Goal: Find specific page/section: Find specific page/section

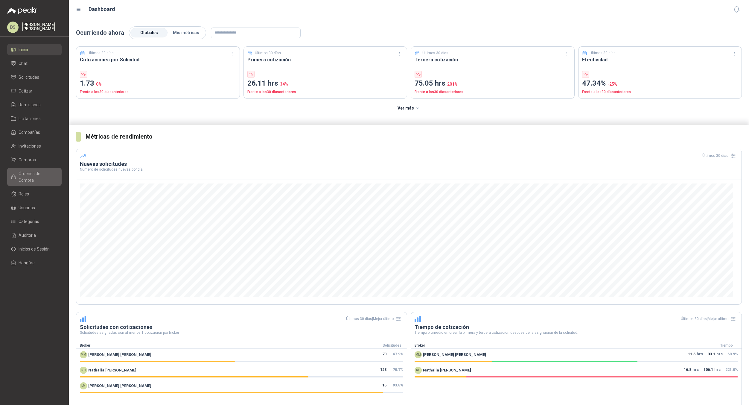
click at [38, 172] on span "Órdenes de Compra" at bounding box center [37, 176] width 37 height 13
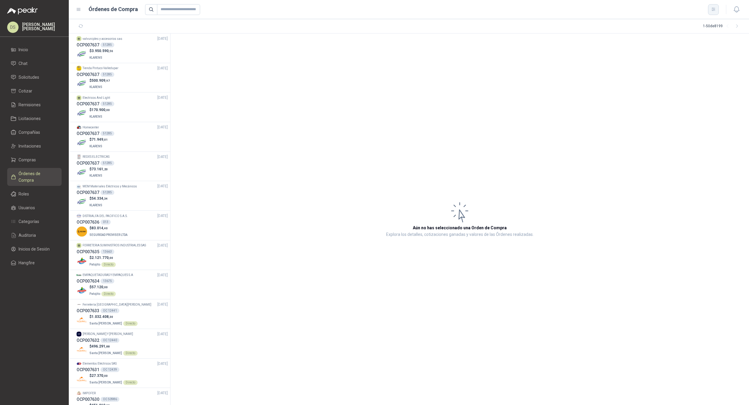
click at [709, 9] on button "button" at bounding box center [713, 9] width 11 height 11
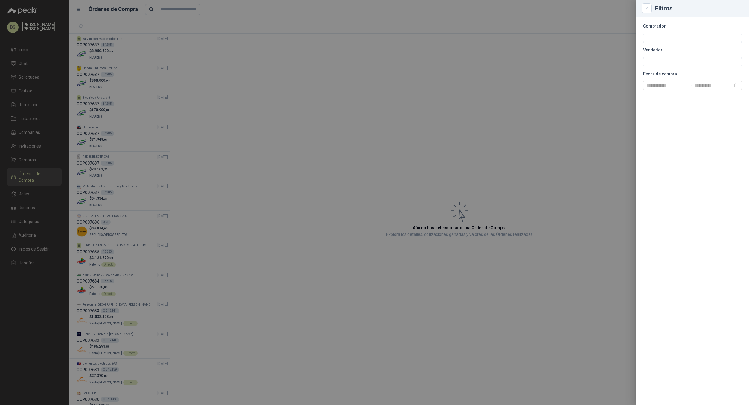
click at [360, 107] on div at bounding box center [374, 202] width 749 height 405
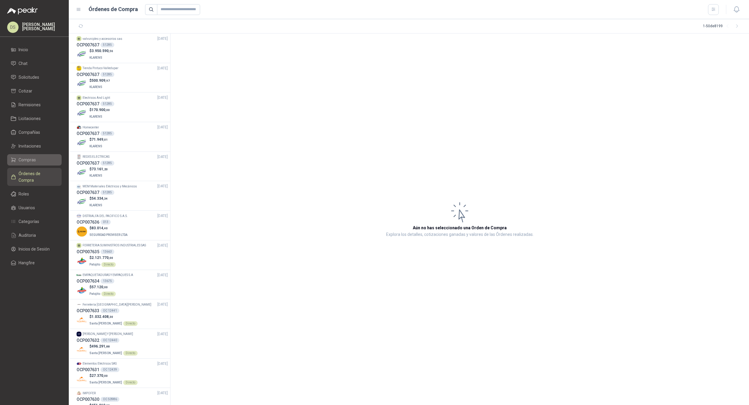
click at [42, 158] on li "Compras" at bounding box center [34, 159] width 47 height 7
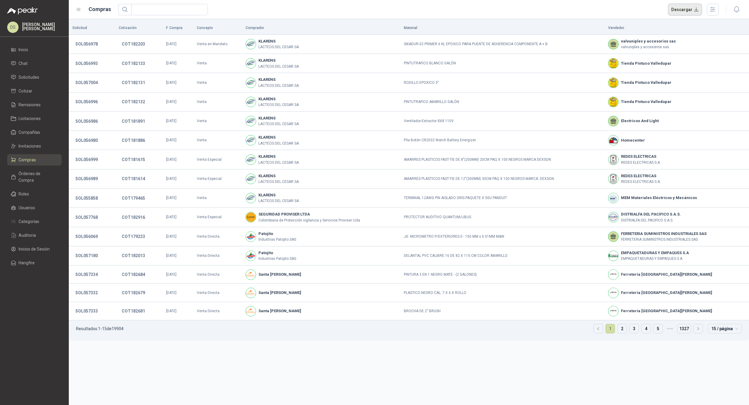
click at [691, 9] on button "Descargar" at bounding box center [685, 10] width 34 height 12
click at [526, 179] on td "AMARRES PLASTICOS FAST-TIE DE 12"(300MM) 30CM PAQ X 100 NEGROS MARCA: DEXSON" at bounding box center [502, 178] width 204 height 19
